Goal: Download file/media

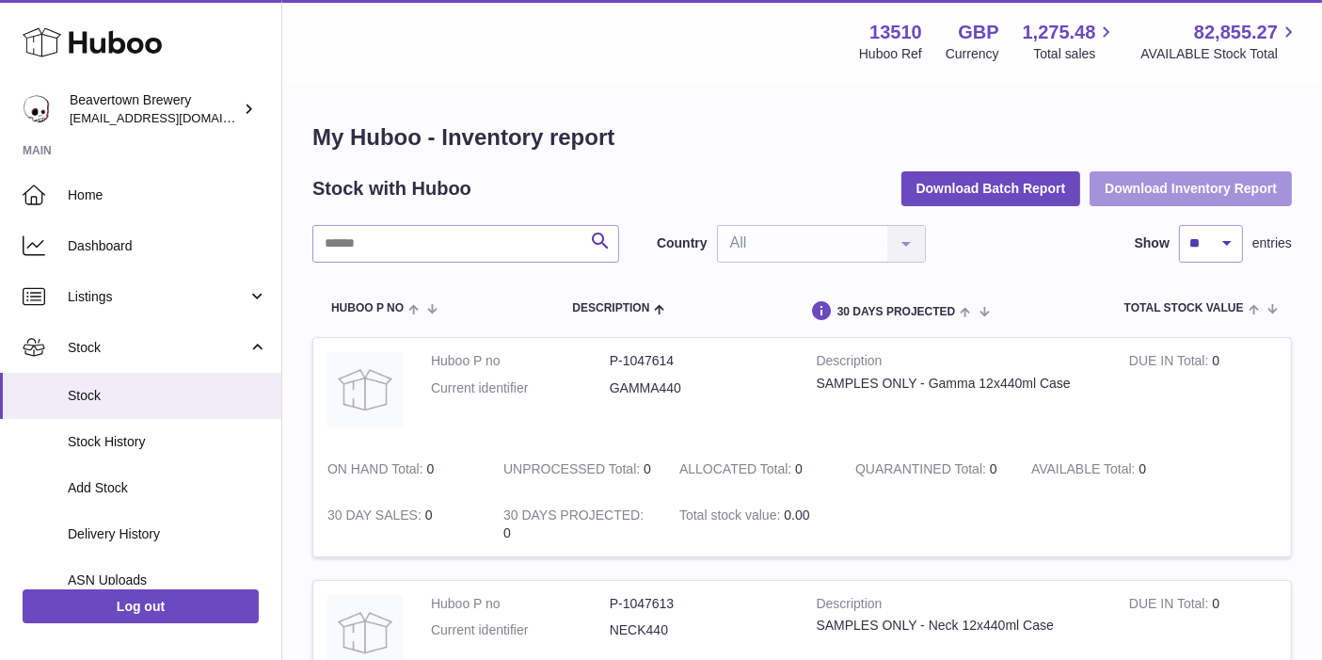
drag, startPoint x: 1176, startPoint y: 188, endPoint x: 1168, endPoint y: 194, distance: 10.2
click at [1176, 189] on button "Download Inventory Report" at bounding box center [1191, 188] width 202 height 34
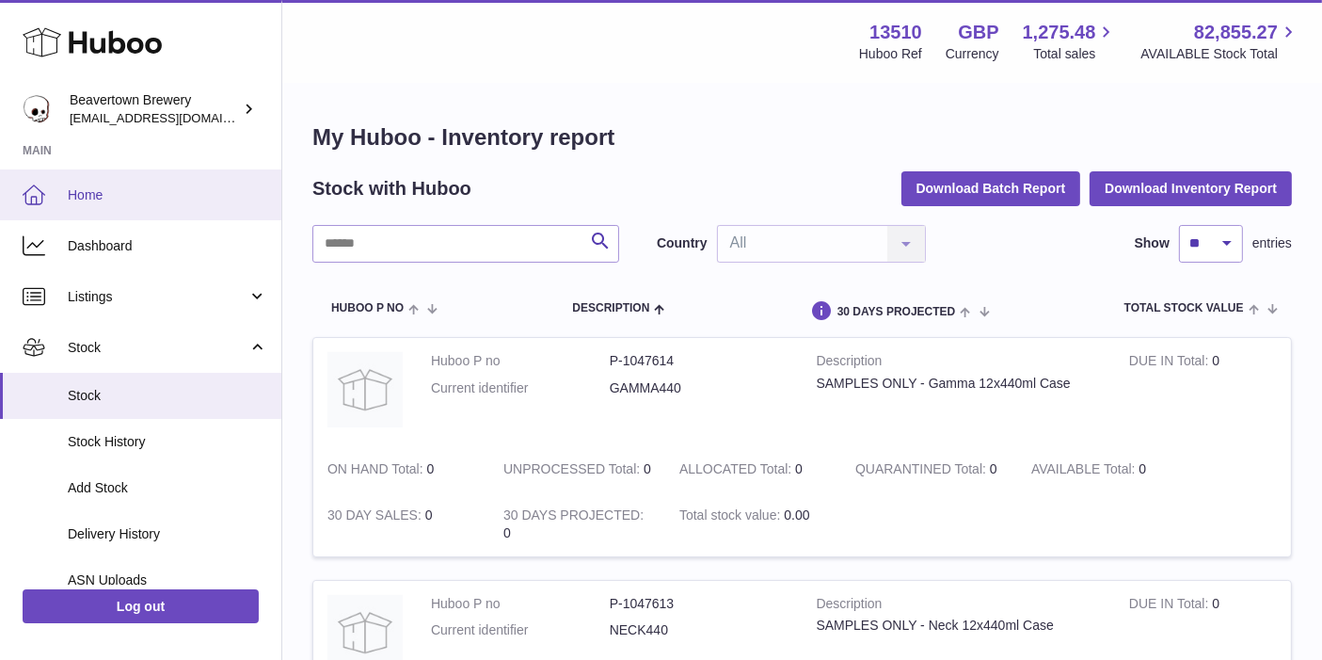
click at [154, 184] on link "Home" at bounding box center [140, 194] width 281 height 51
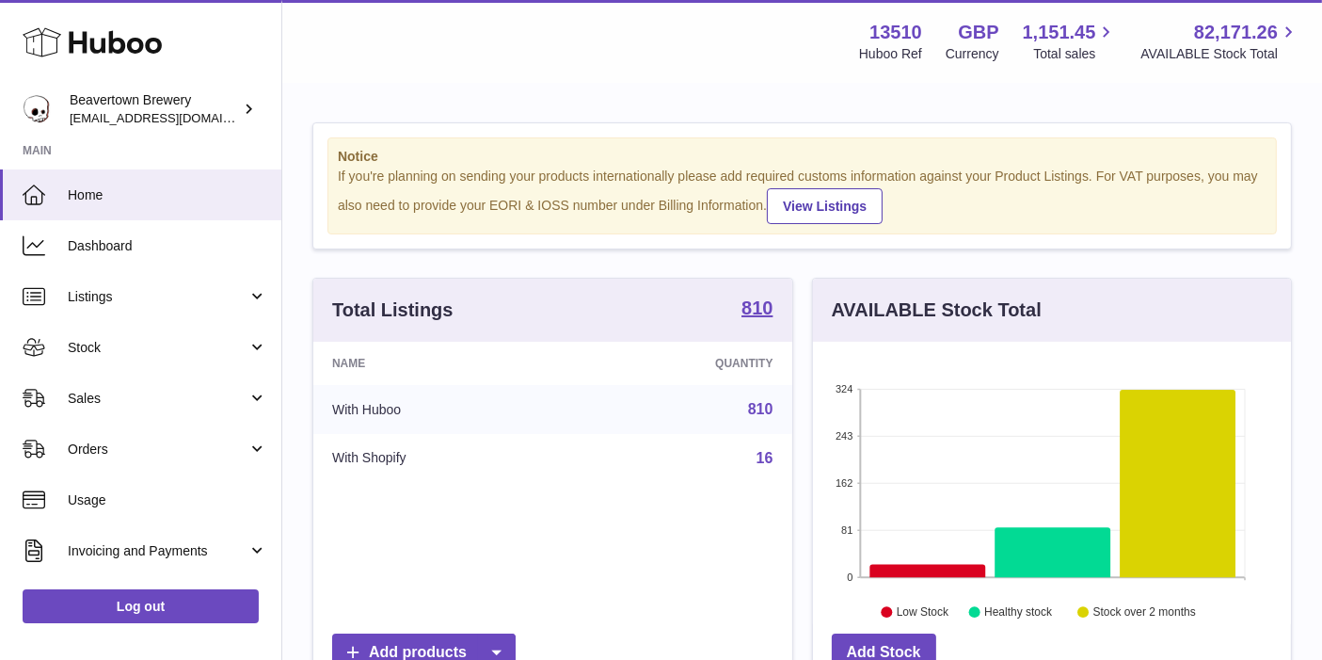
scroll to position [293, 479]
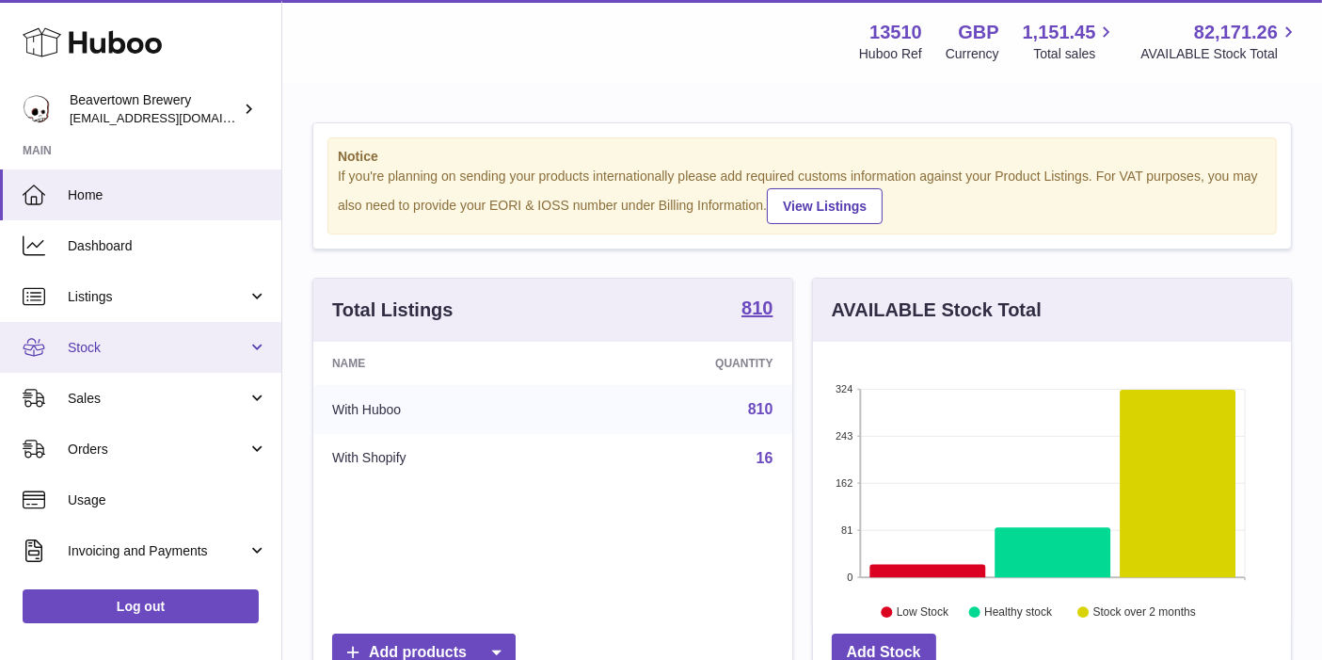
click at [144, 331] on link "Stock" at bounding box center [140, 347] width 281 height 51
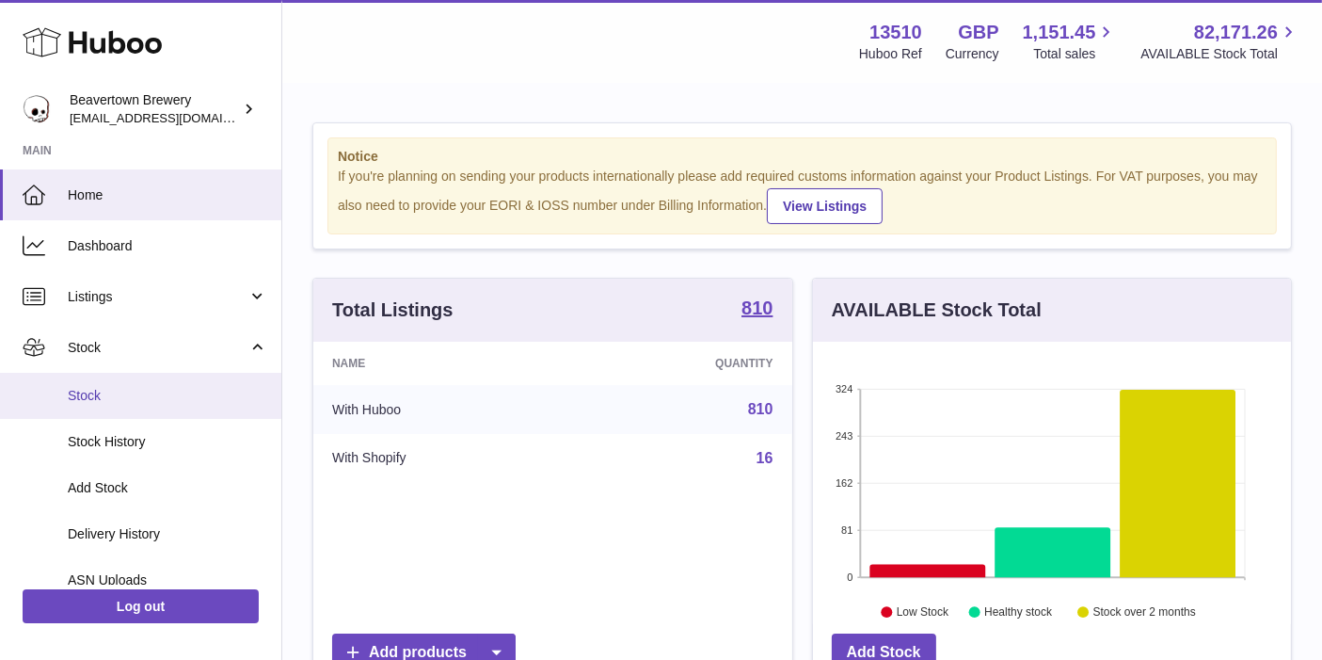
click at [144, 388] on span "Stock" at bounding box center [167, 396] width 199 height 18
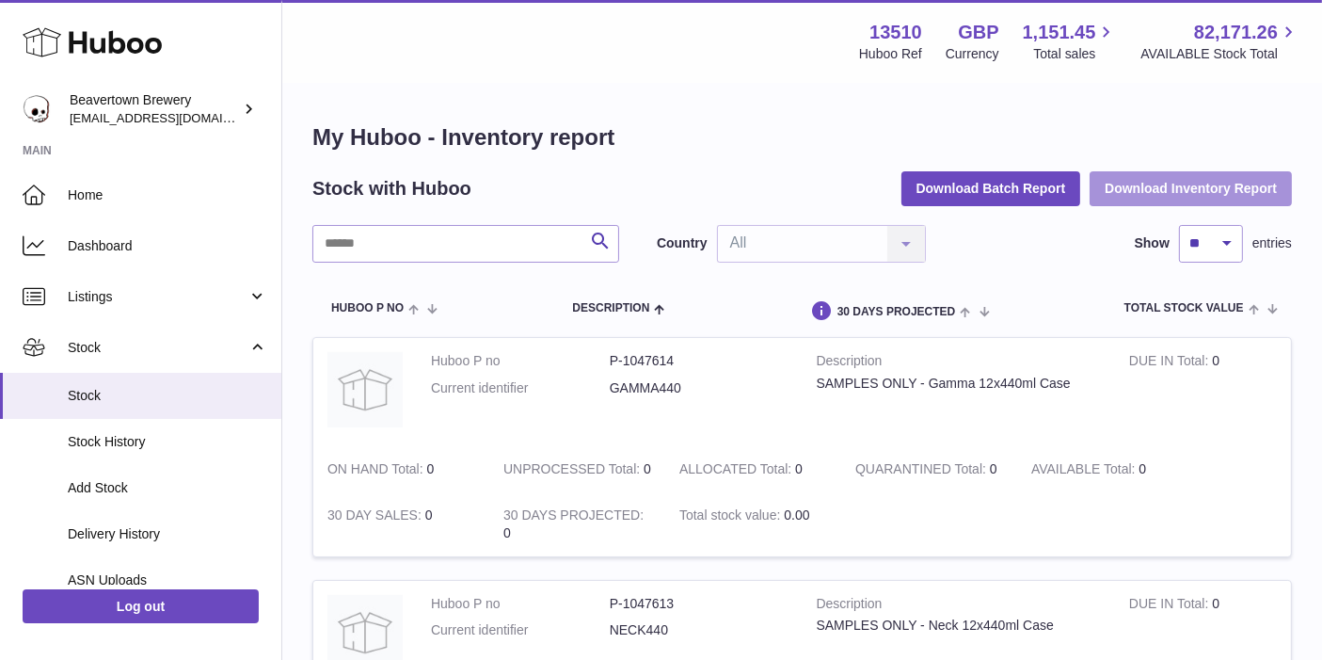
click at [1172, 190] on button "Download Inventory Report" at bounding box center [1191, 188] width 202 height 34
